Goal: Transaction & Acquisition: Download file/media

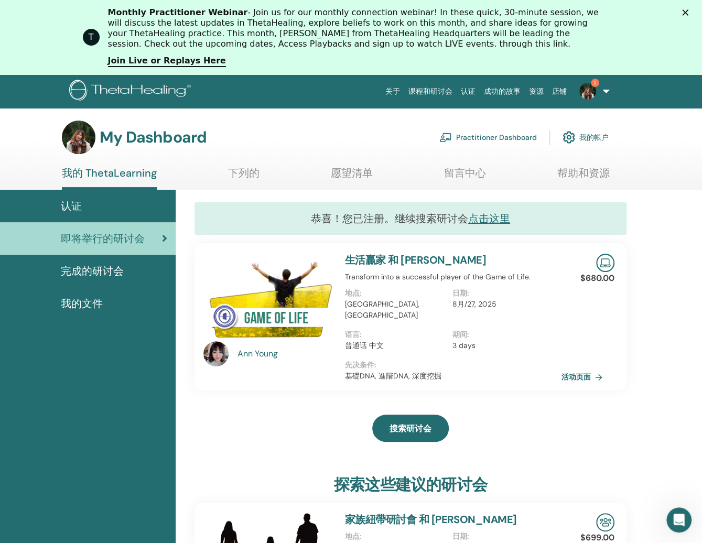
click at [576, 369] on link "活动页面" at bounding box center [584, 377] width 45 height 16
click at [491, 220] on link "点击这里" at bounding box center [489, 219] width 42 height 14
click at [596, 135] on link "我的帐户" at bounding box center [586, 137] width 46 height 23
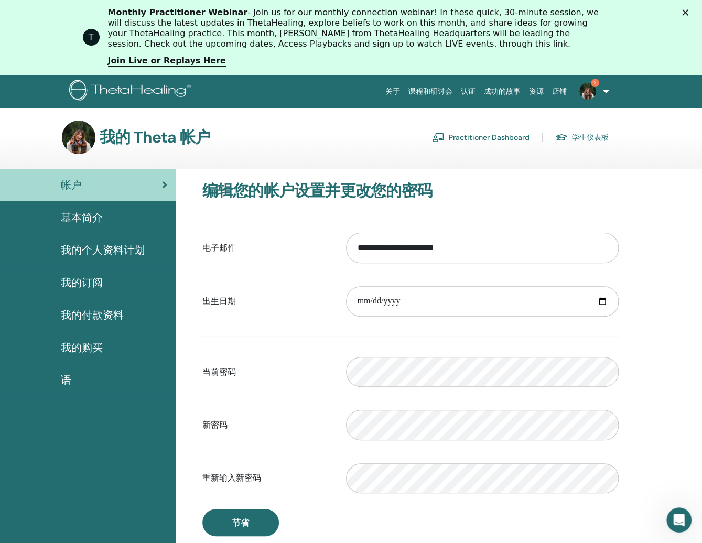
click at [583, 136] on link "学生仪表板" at bounding box center [581, 137] width 53 height 17
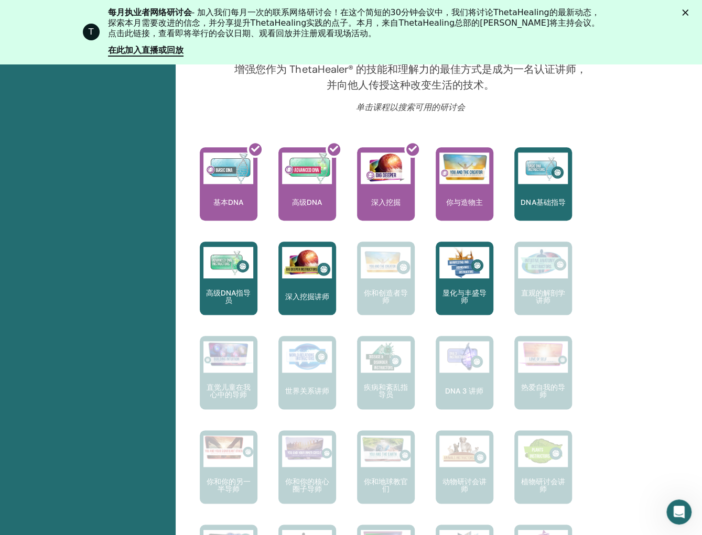
scroll to position [394, 0]
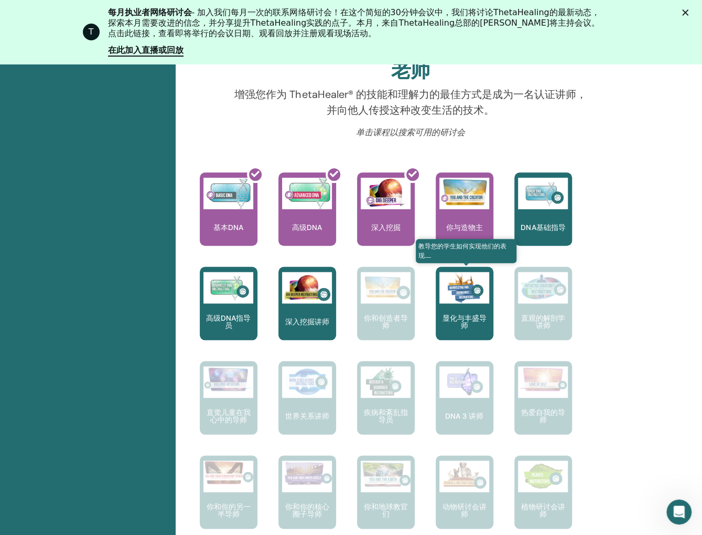
click at [461, 320] on font "显化与丰盛导师" at bounding box center [465, 322] width 44 height 17
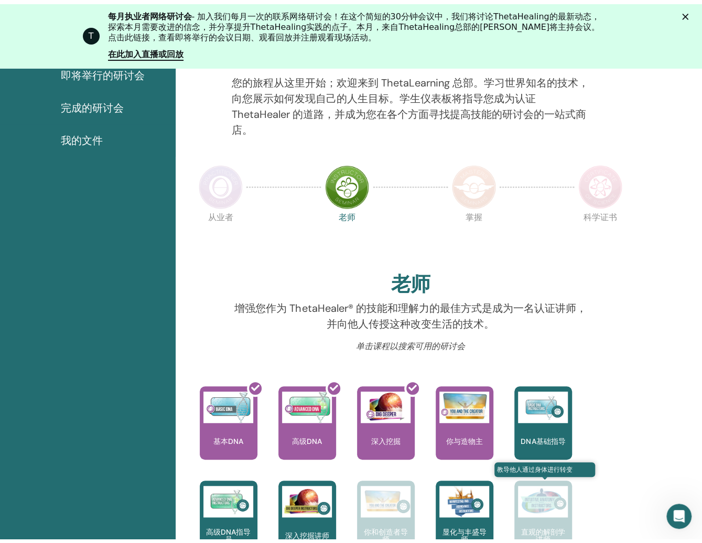
scroll to position [0, 0]
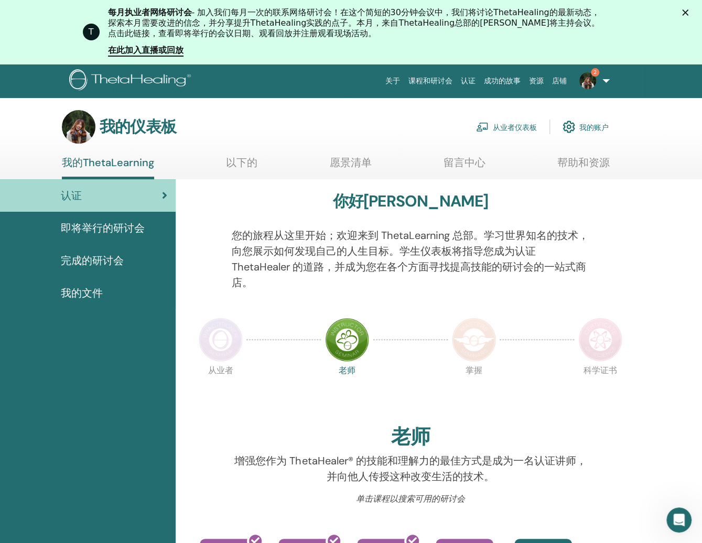
click at [99, 264] on font "完成的研讨会" at bounding box center [92, 261] width 63 height 14
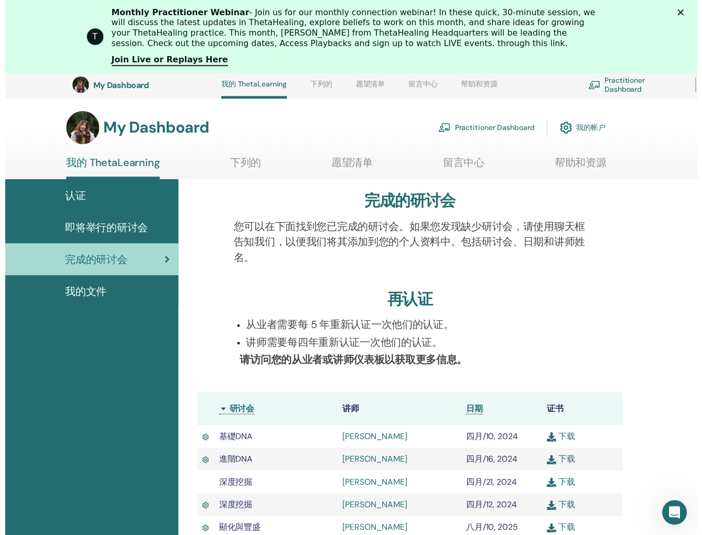
scroll to position [132, 0]
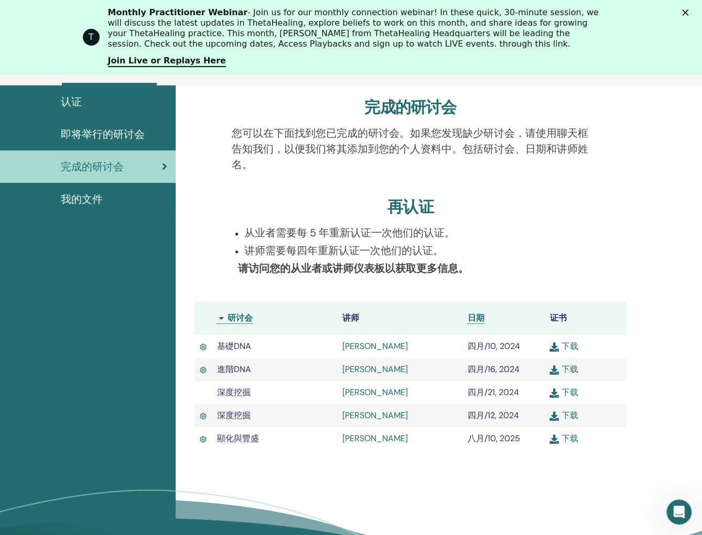
click at [575, 437] on link "下载" at bounding box center [564, 438] width 28 height 11
click at [76, 196] on span "我的文件" at bounding box center [82, 199] width 42 height 16
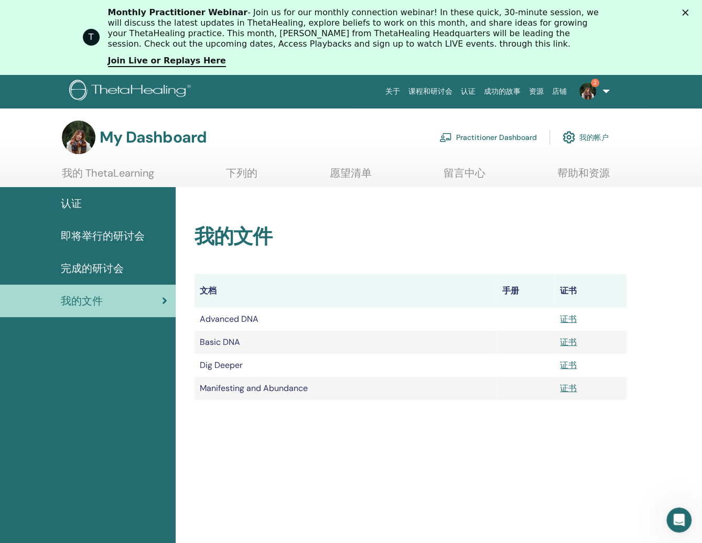
click at [688, 12] on icon "关闭" at bounding box center [685, 12] width 6 height 6
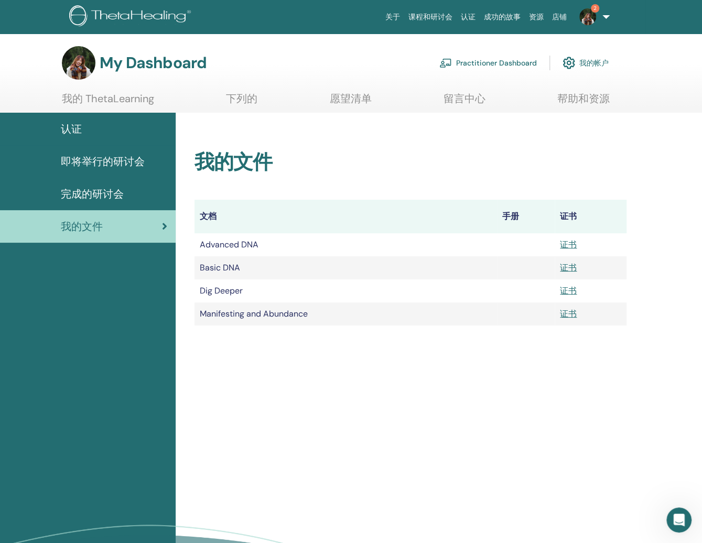
click at [120, 18] on img at bounding box center [131, 17] width 125 height 24
